Goal: Task Accomplishment & Management: Manage account settings

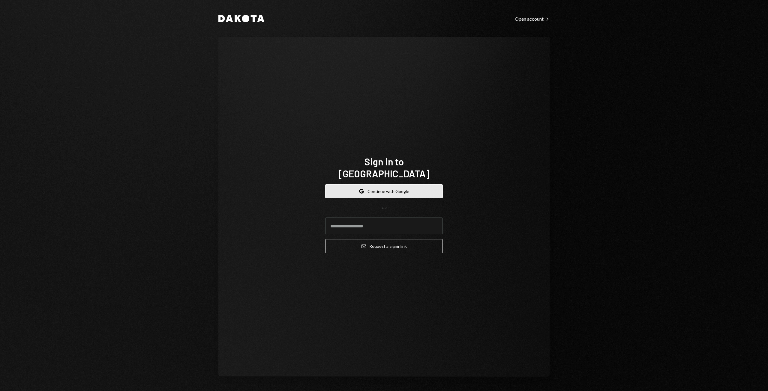
click at [390, 185] on button "Google Continue with Google" at bounding box center [384, 191] width 118 height 14
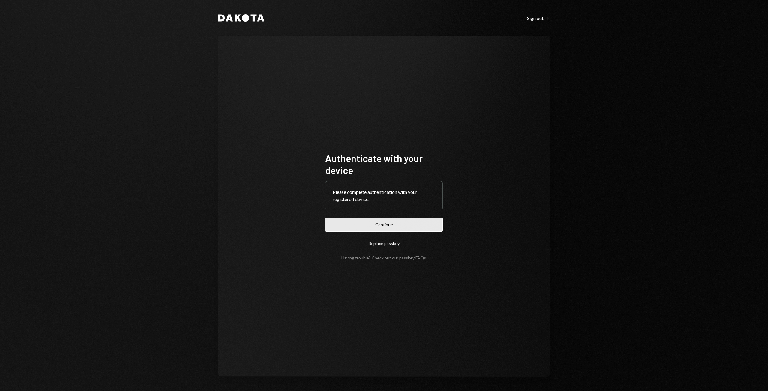
click at [397, 226] on button "Continue" at bounding box center [384, 225] width 118 height 14
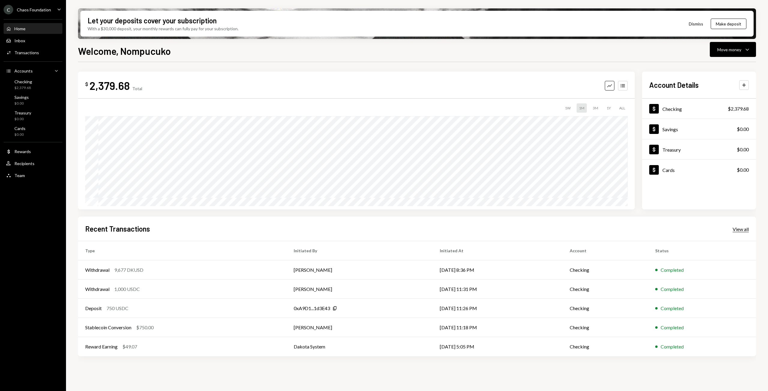
click at [747, 230] on div "View all" at bounding box center [740, 229] width 16 height 6
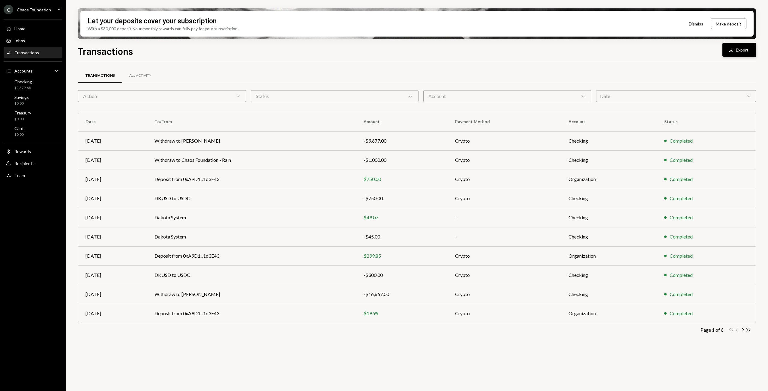
click at [739, 50] on button "Download Export" at bounding box center [739, 50] width 34 height 14
